Goal: Task Accomplishment & Management: Complete application form

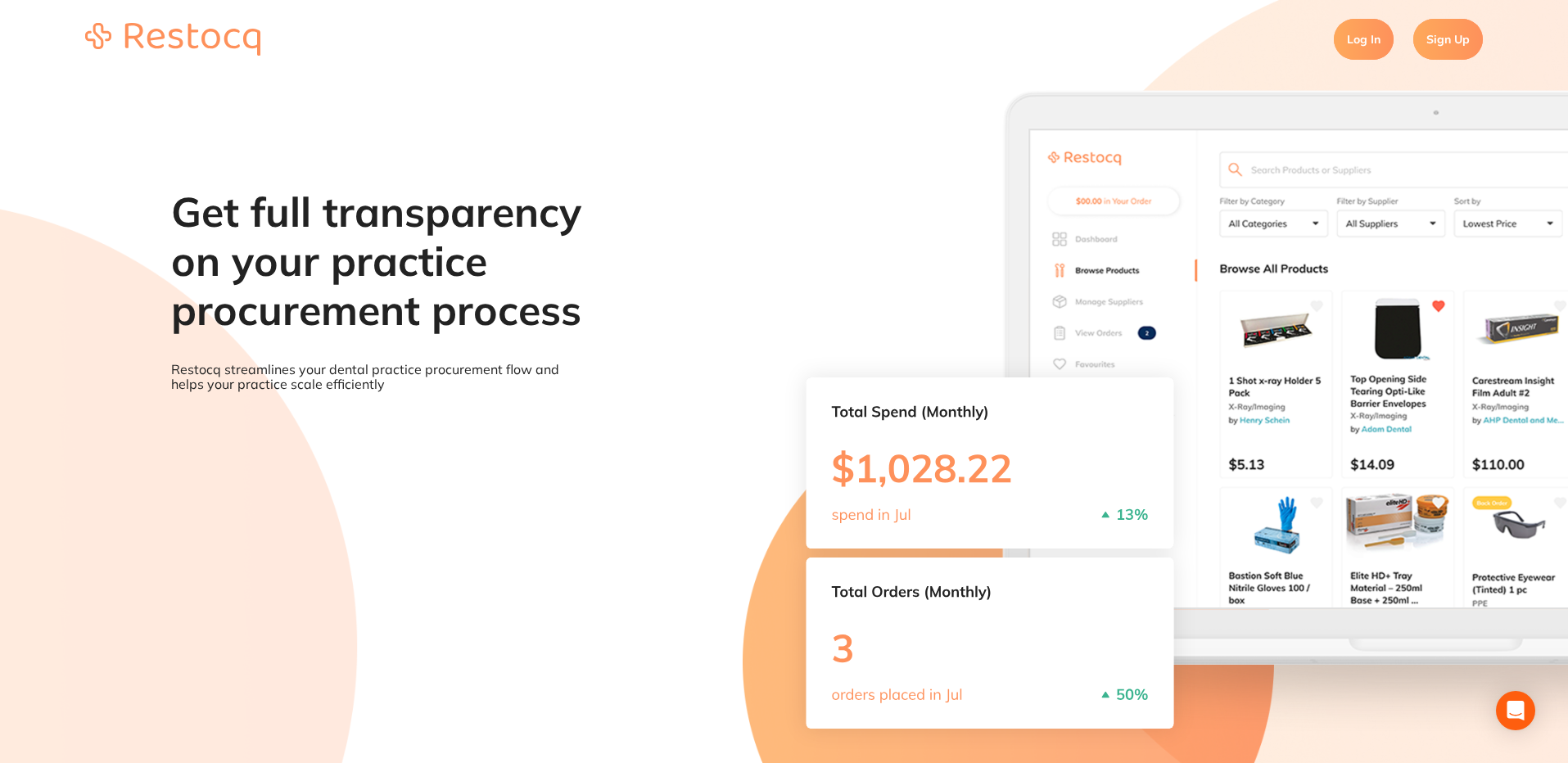
click at [1369, 38] on link "Log In" at bounding box center [1363, 39] width 60 height 41
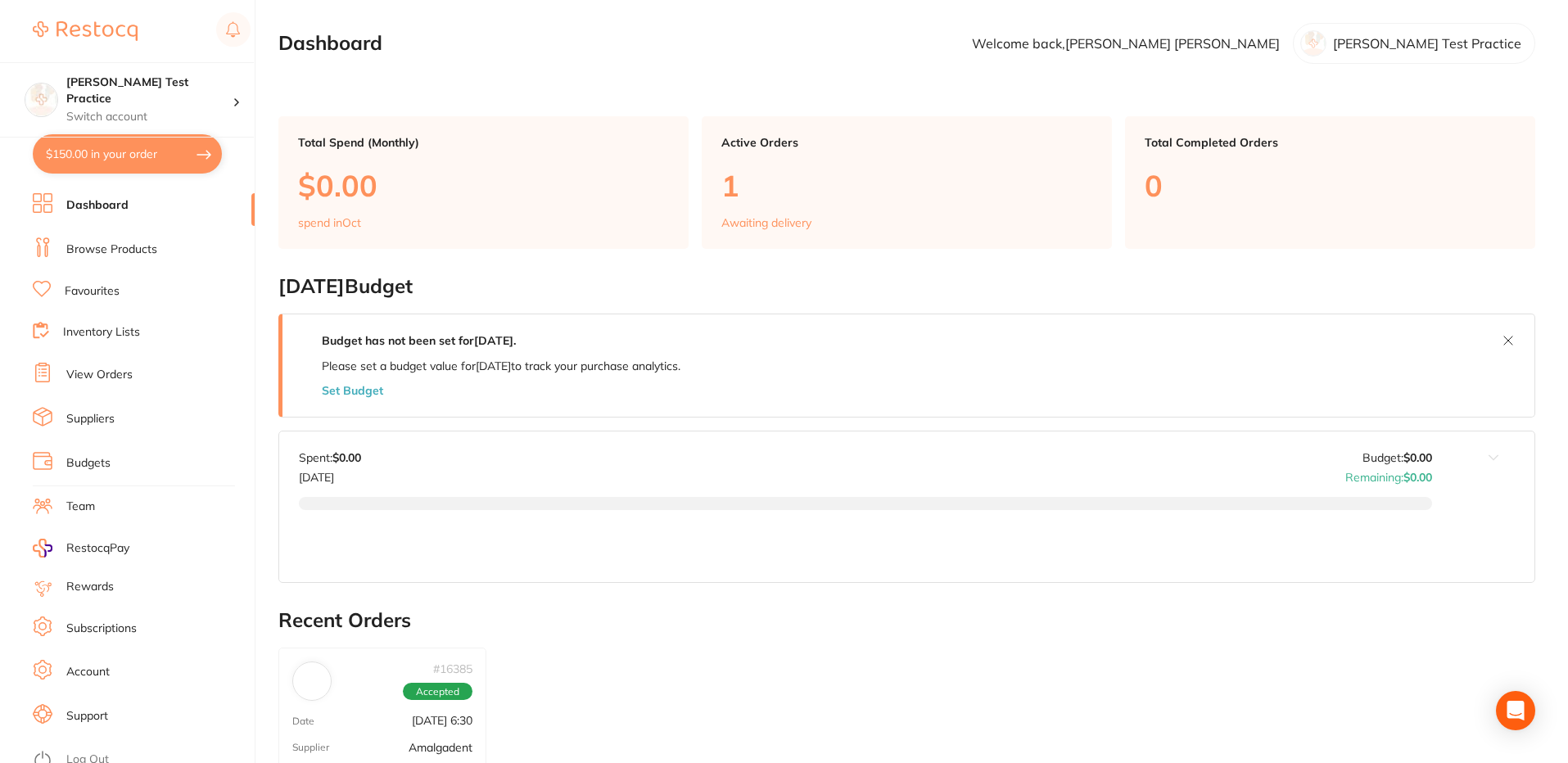
scroll to position [11, 0]
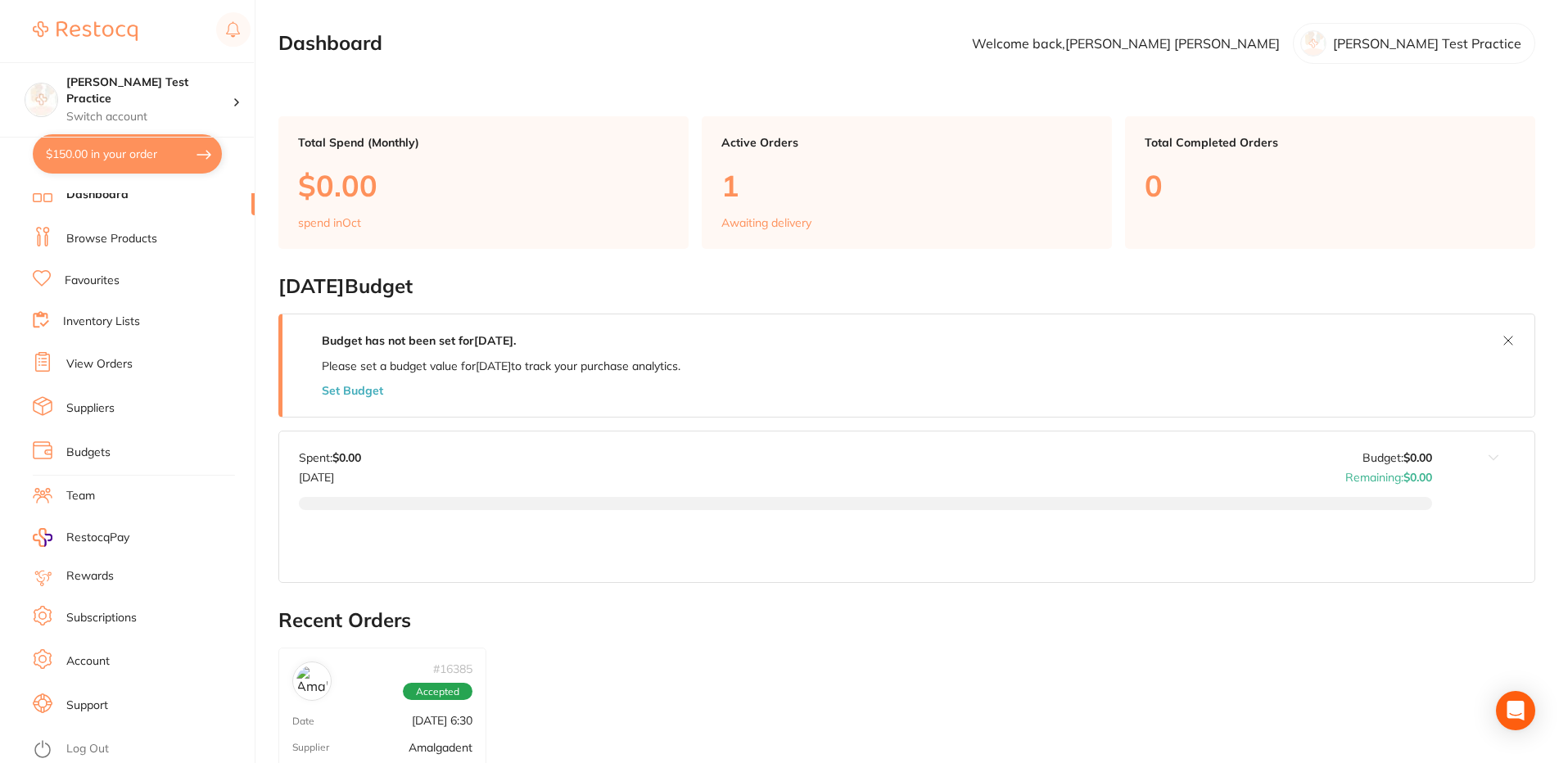
click at [89, 702] on link "Support" at bounding box center [87, 706] width 42 height 17
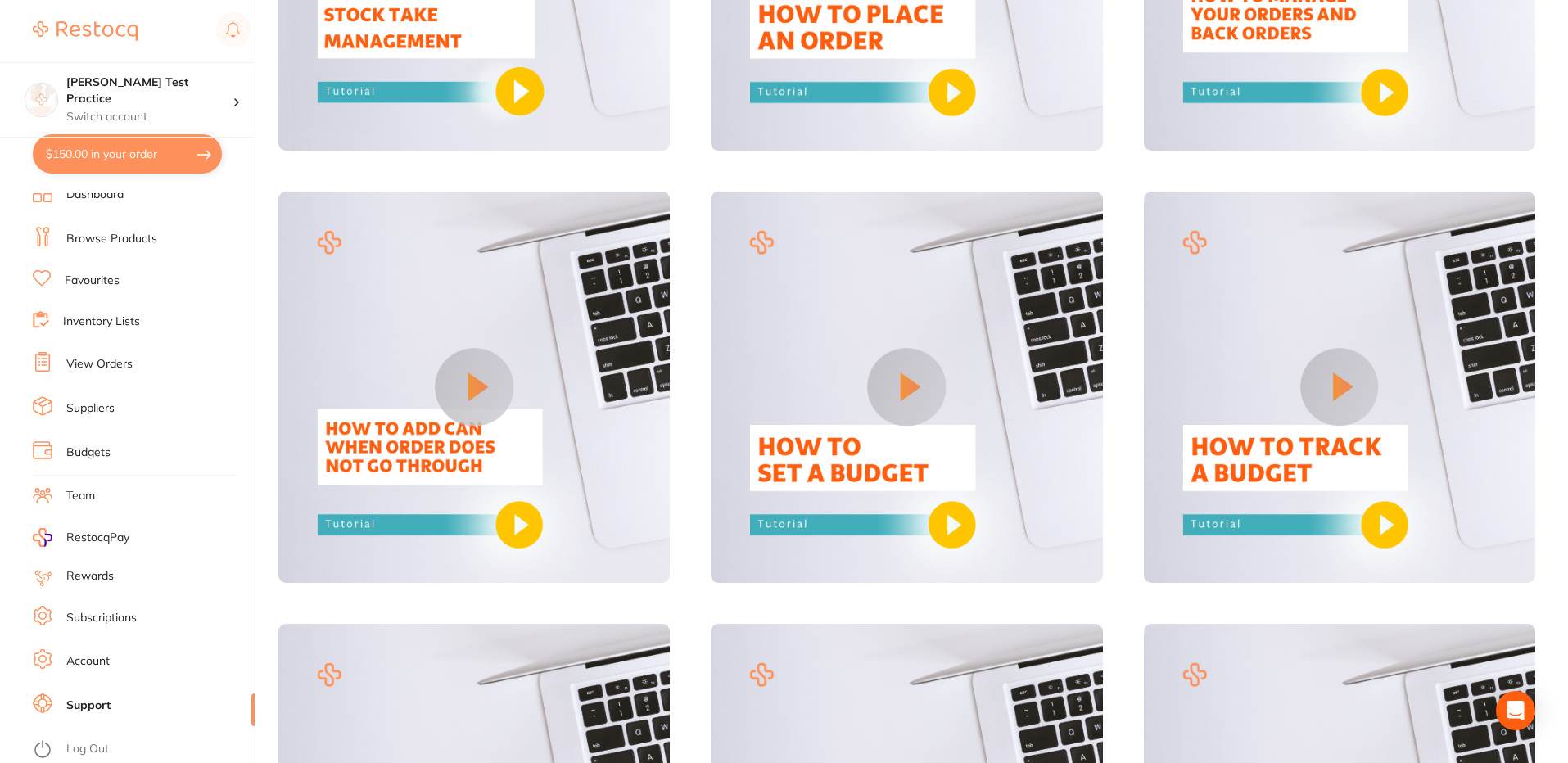
scroll to position [687, 0]
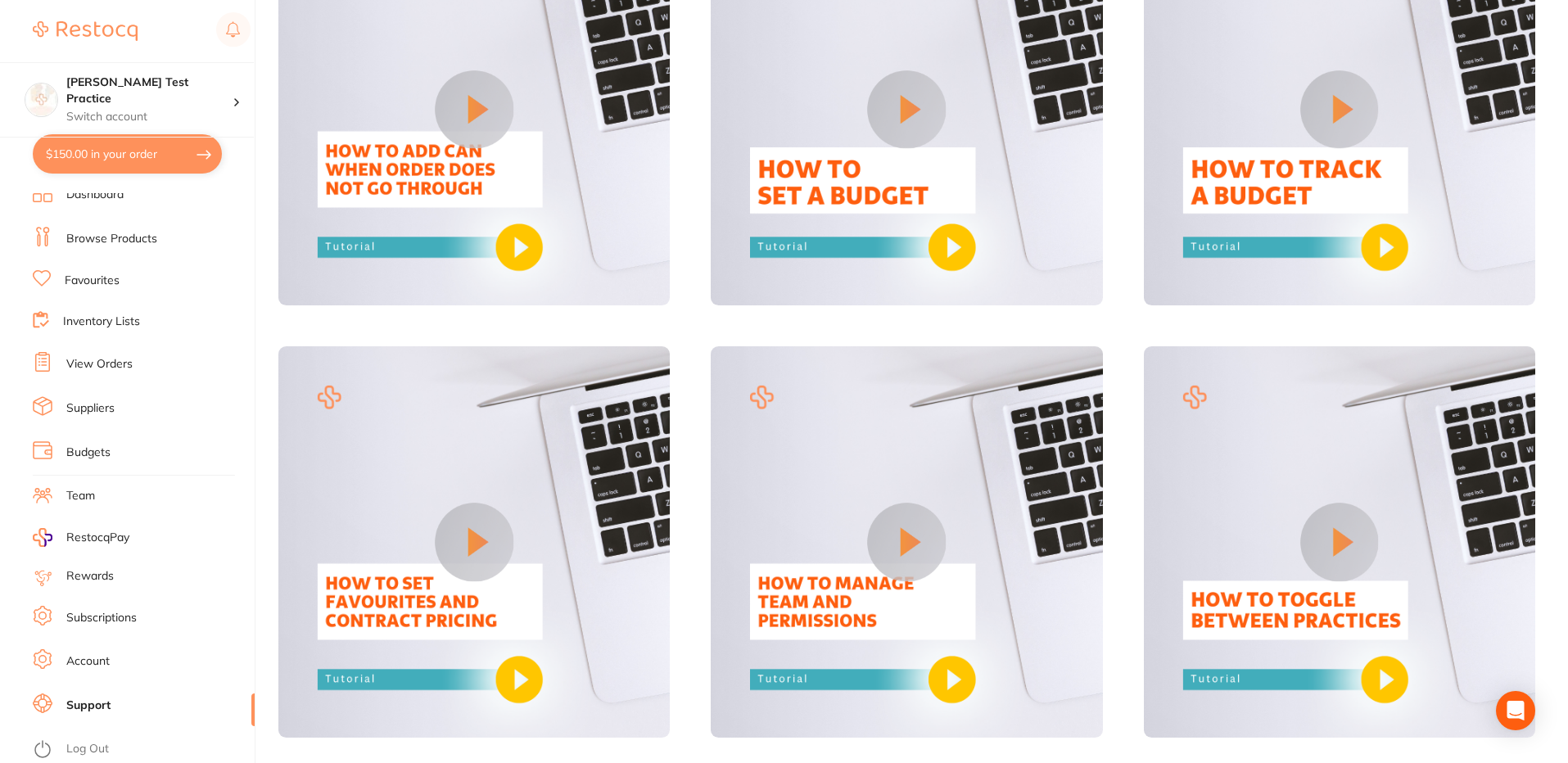
click at [97, 536] on span "RestocqPay" at bounding box center [97, 538] width 63 height 17
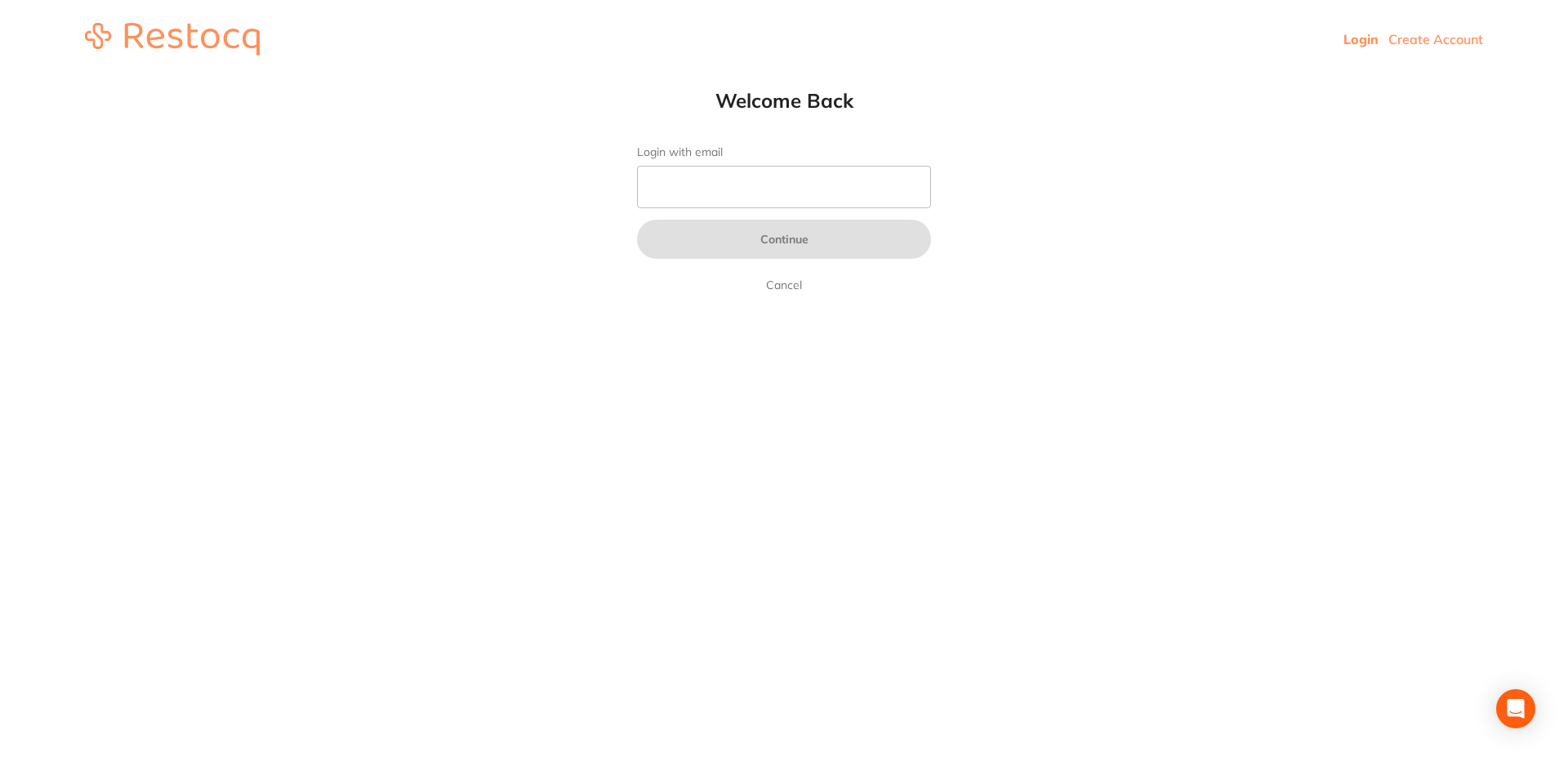
click at [1447, 41] on link "Create Account" at bounding box center [1436, 39] width 95 height 17
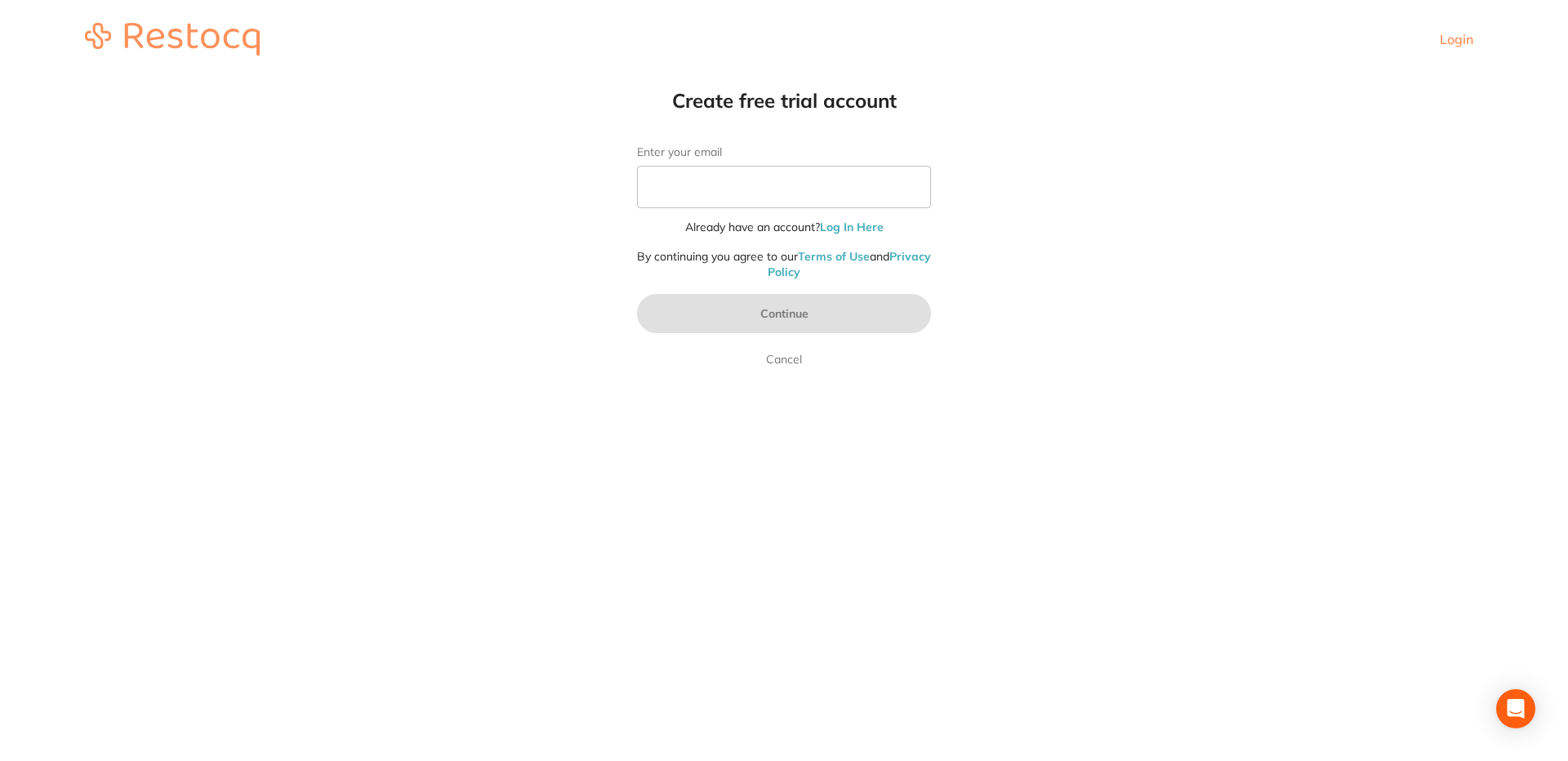
click at [794, 269] on link "Privacy Policy" at bounding box center [849, 264] width 163 height 31
click at [869, 258] on link "Terms of Use" at bounding box center [834, 256] width 72 height 15
